Goal: Contribute content: Contribute content

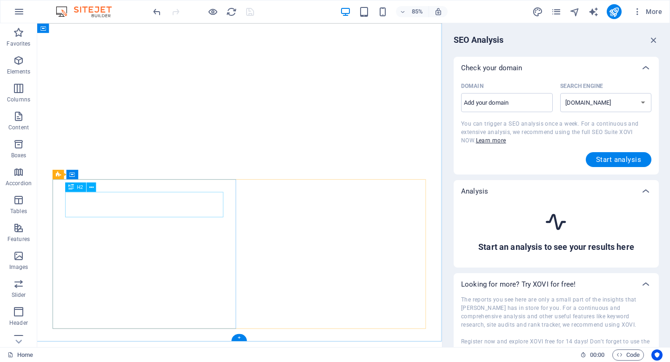
select select "[DOMAIN_NAME]"
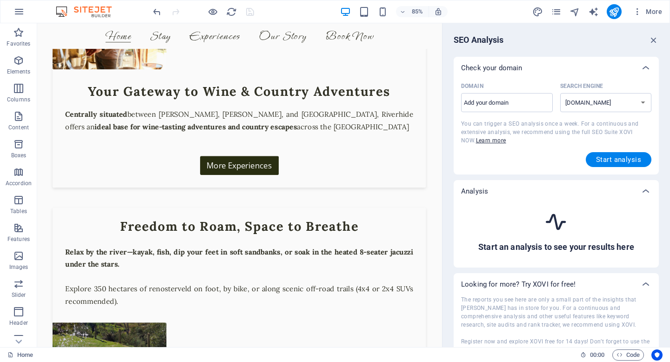
scroll to position [37, 0]
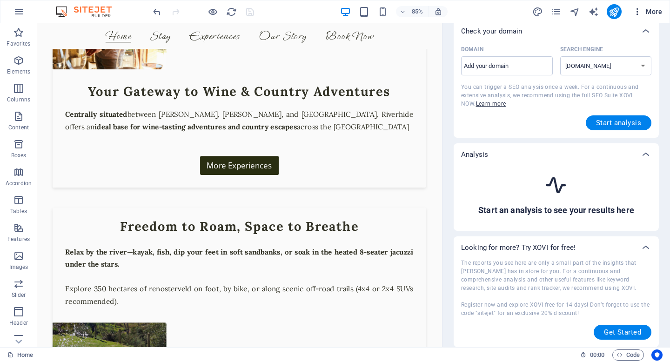
click at [649, 8] on span "More" at bounding box center [647, 11] width 29 height 9
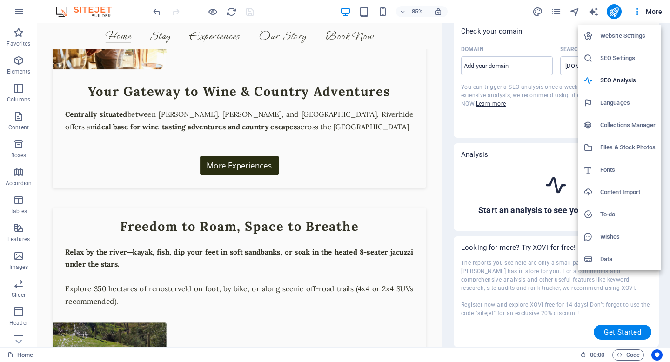
click at [623, 58] on h6 "SEO Settings" at bounding box center [627, 58] width 55 height 11
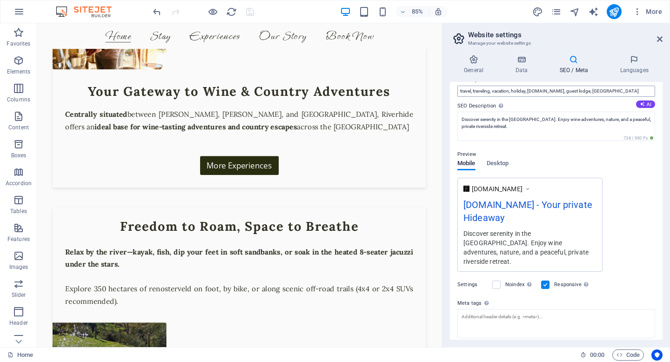
scroll to position [116, 0]
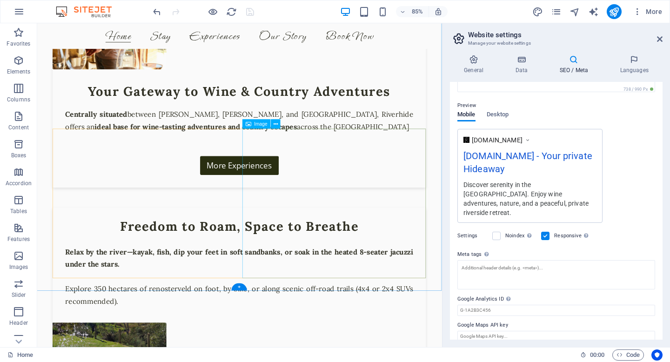
click at [276, 122] on icon at bounding box center [275, 124] width 4 height 8
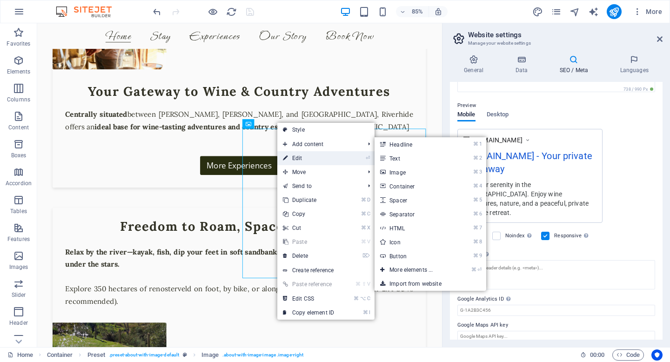
click at [309, 159] on link "⏎ Edit" at bounding box center [308, 158] width 62 height 14
select select "%"
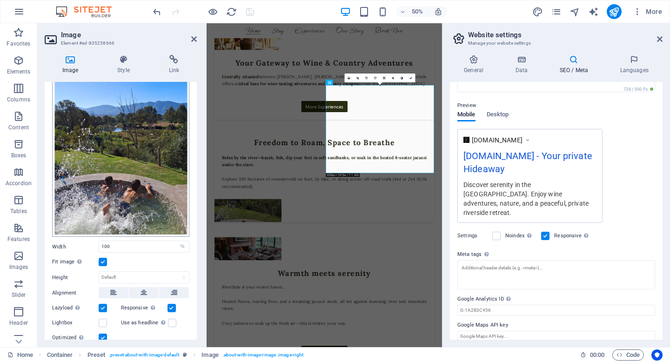
scroll to position [55, 0]
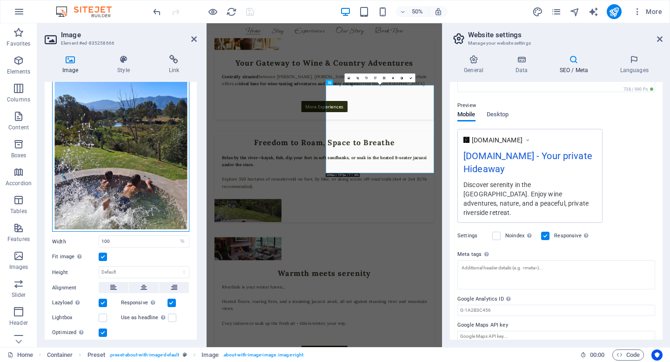
click at [113, 169] on div "Drag files here, click to choose files or select files from Files or our free s…" at bounding box center [120, 141] width 137 height 181
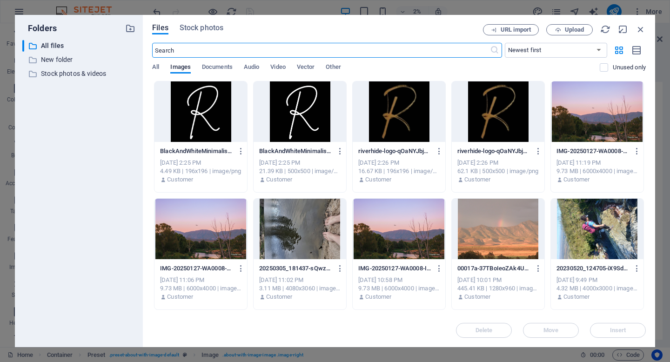
scroll to position [43, 0]
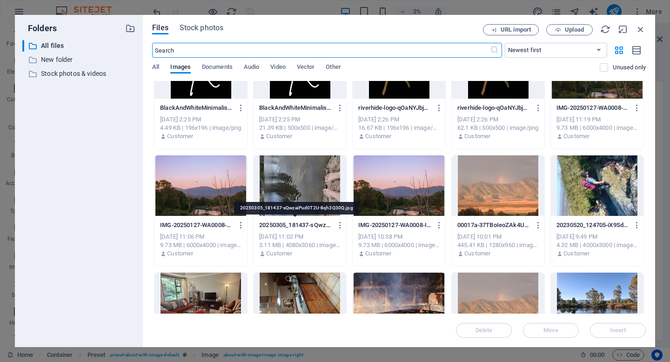
click at [299, 225] on p "20250305_181437-sQwzaiPud0T2U-8qh3Q30Q.jpg" at bounding box center [295, 225] width 73 height 8
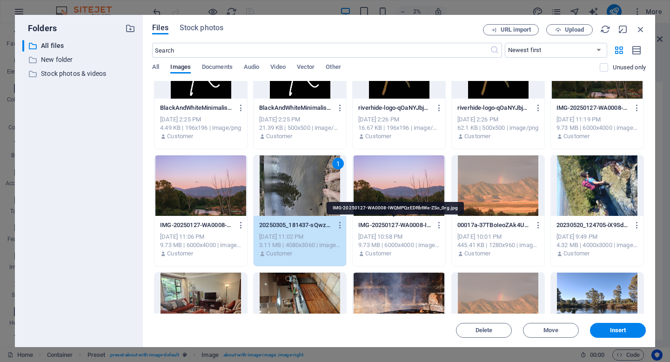
click at [382, 227] on p "IMG-20250127-WA0008-IWQMPQzEDRbtWe-ZSo_0rg.jpg" at bounding box center [394, 225] width 73 height 8
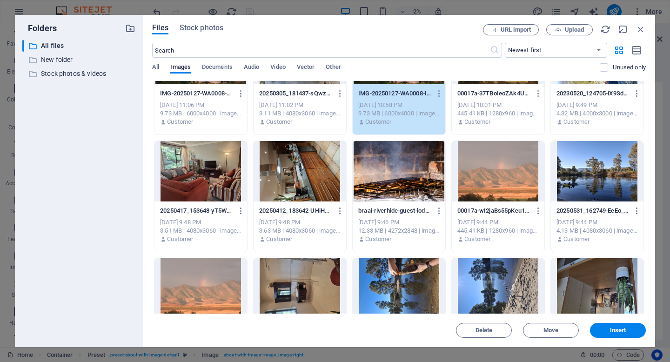
scroll to position [172, 0]
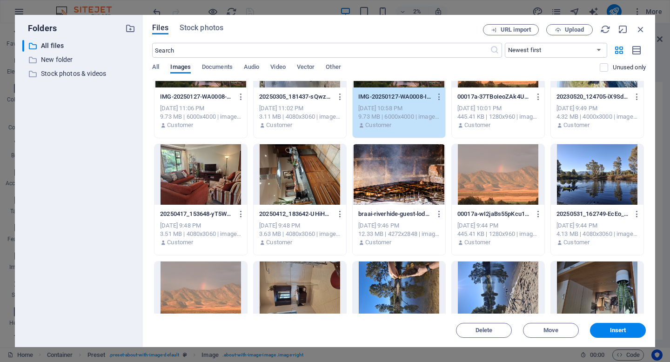
click at [381, 212] on p "braai-riverhide-guest-lodge-mAOFNjR2-m8K1HLyi3oKWw.jpg" at bounding box center [394, 214] width 73 height 8
